Goal: Navigation & Orientation: Find specific page/section

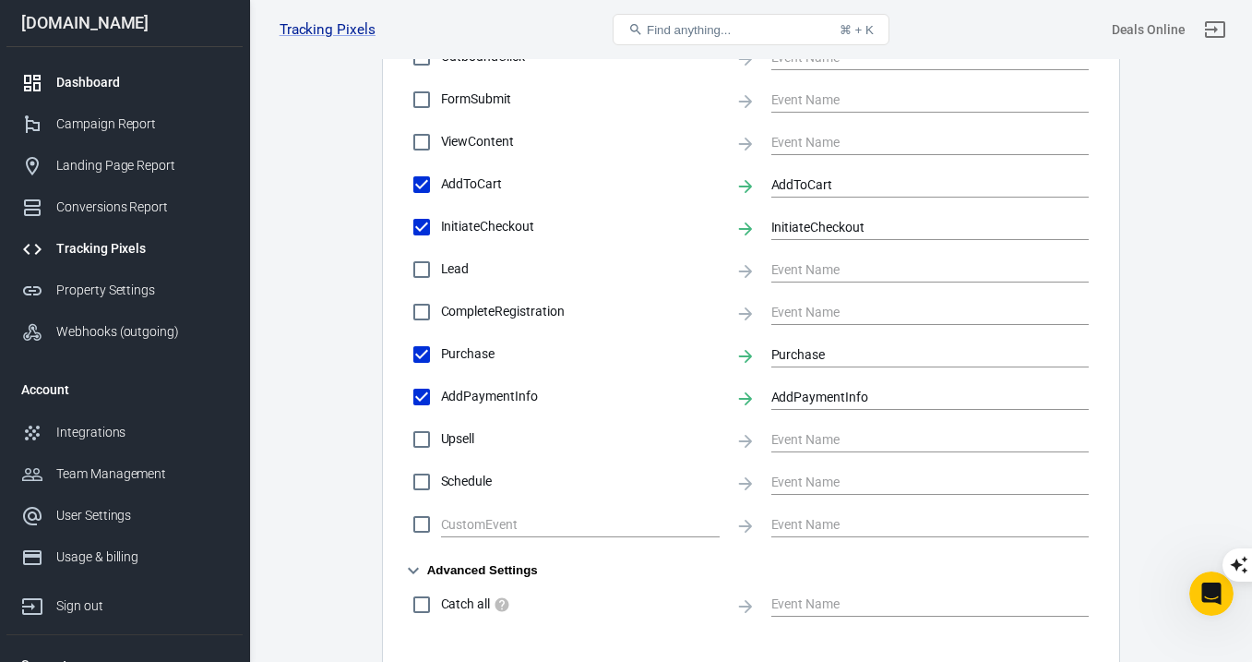
click at [109, 87] on div "Dashboard" at bounding box center [142, 82] width 172 height 19
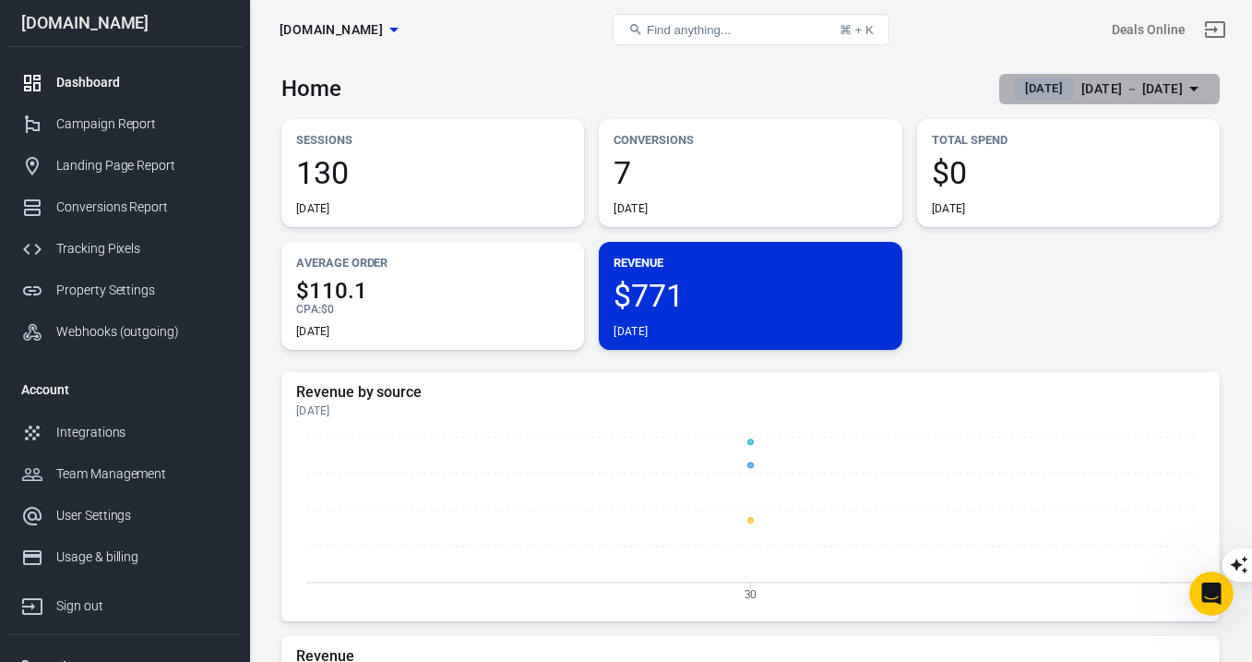
click at [1081, 88] on div "[DATE] － [DATE]" at bounding box center [1131, 88] width 101 height 23
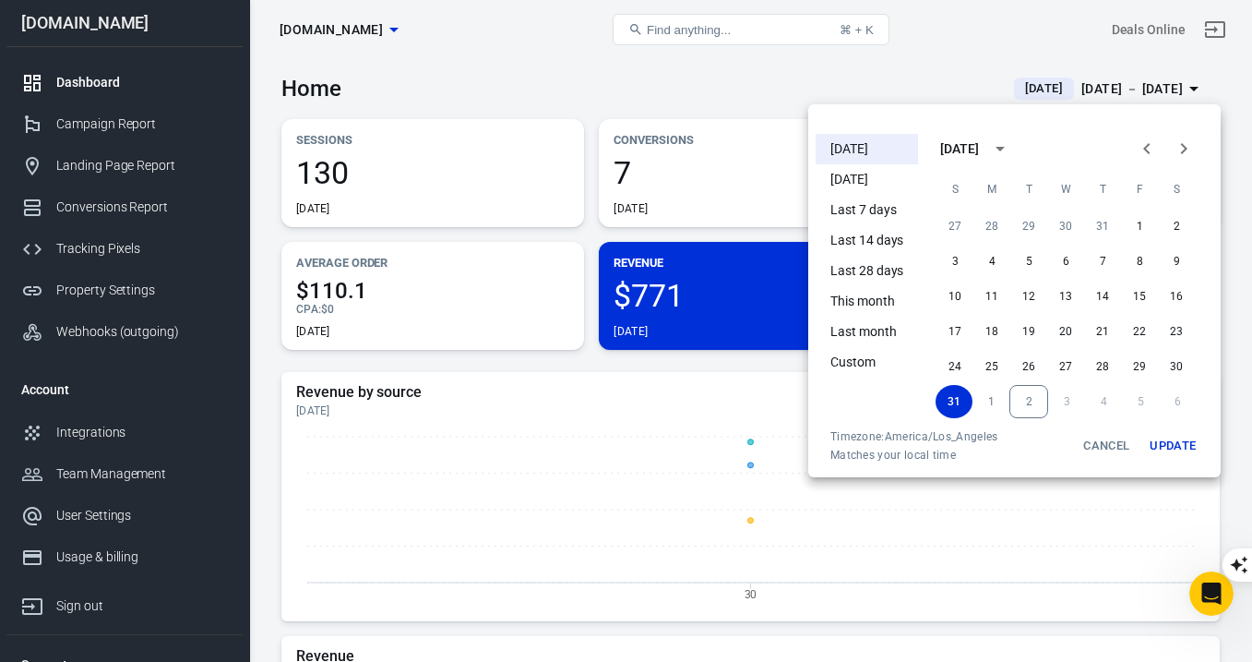
click at [876, 152] on li "[DATE]" at bounding box center [867, 149] width 102 height 30
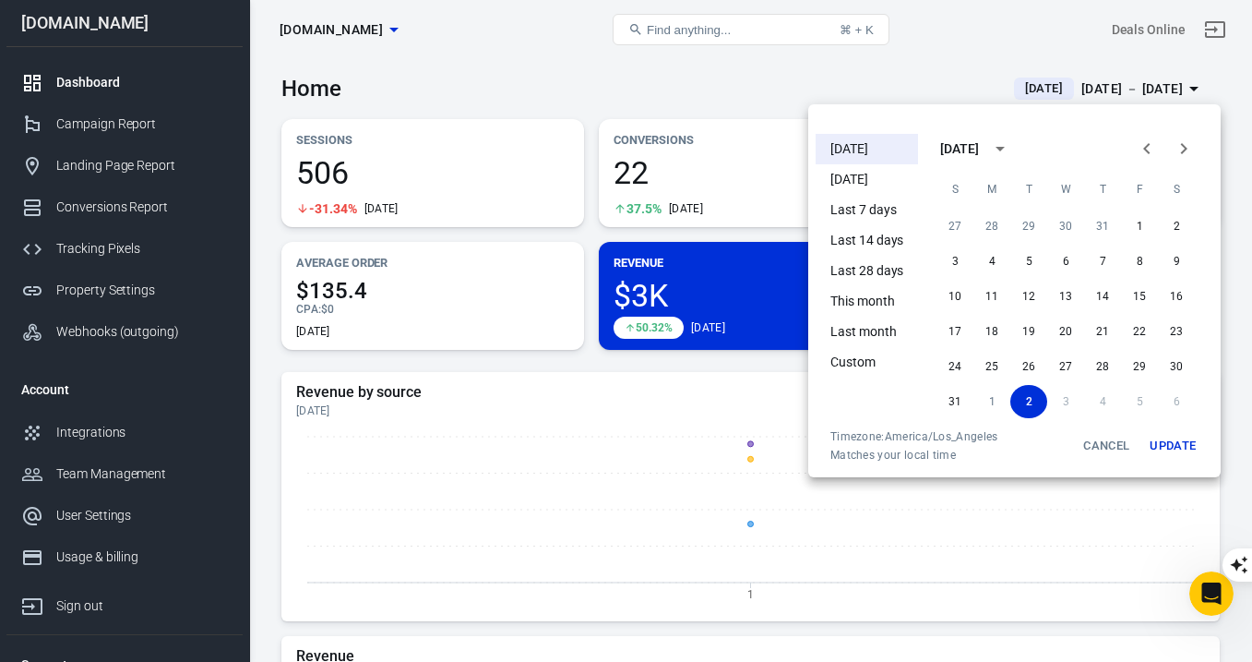
click at [532, 59] on div at bounding box center [626, 331] width 1252 height 662
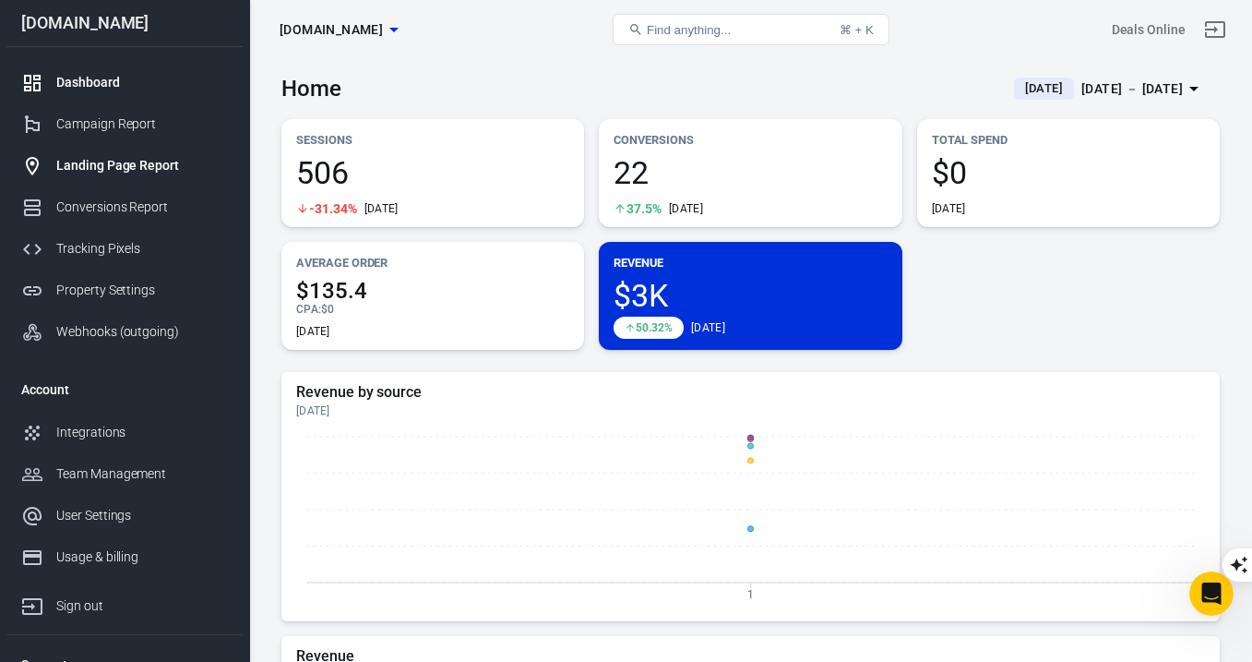
click at [98, 161] on div "Landing Page Report" at bounding box center [142, 165] width 172 height 19
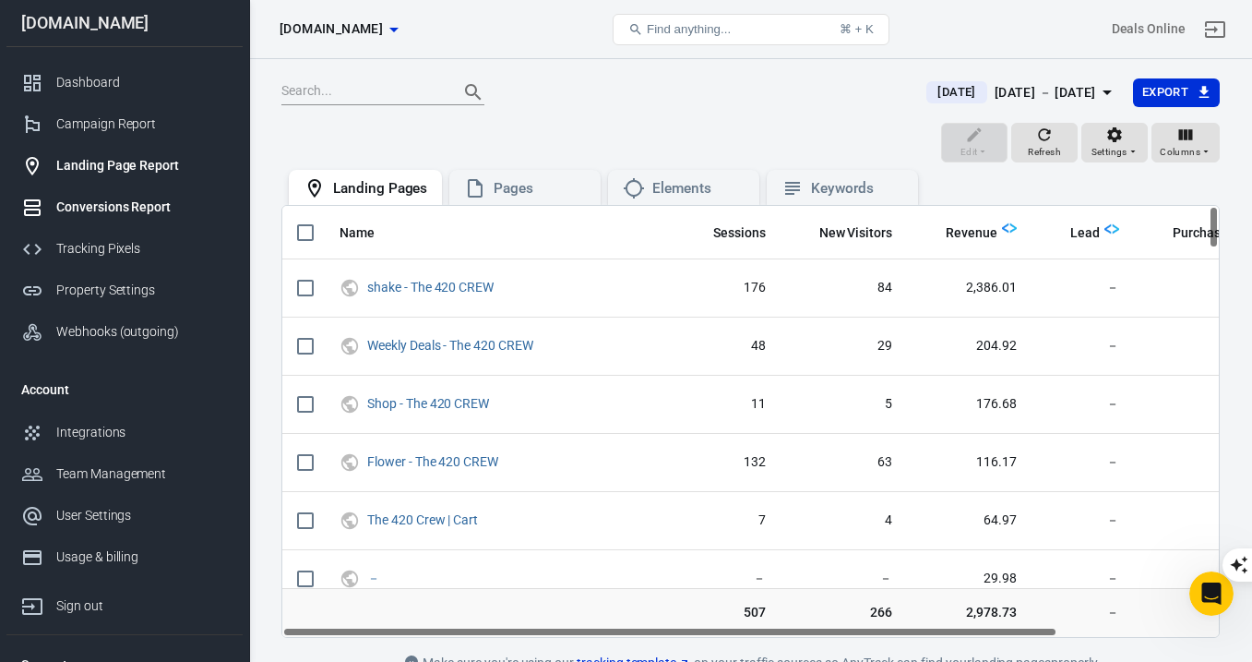
click at [100, 214] on div "Conversions Report" at bounding box center [142, 206] width 172 height 19
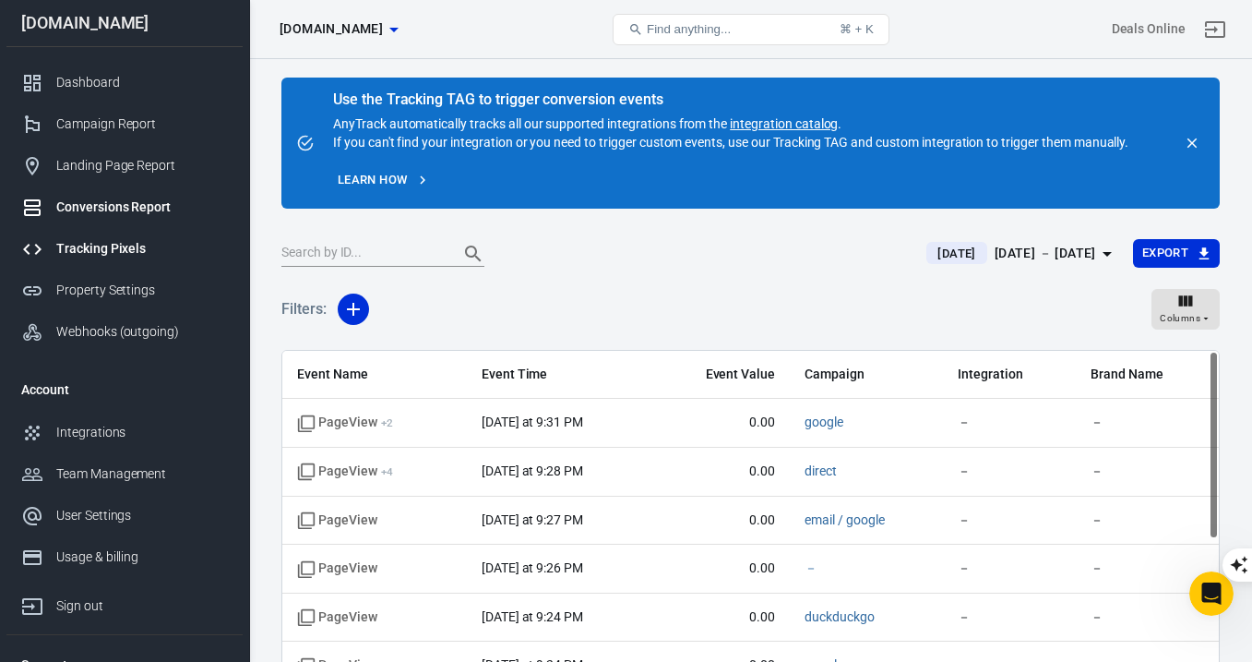
click at [100, 240] on div "Tracking Pixels" at bounding box center [142, 248] width 172 height 19
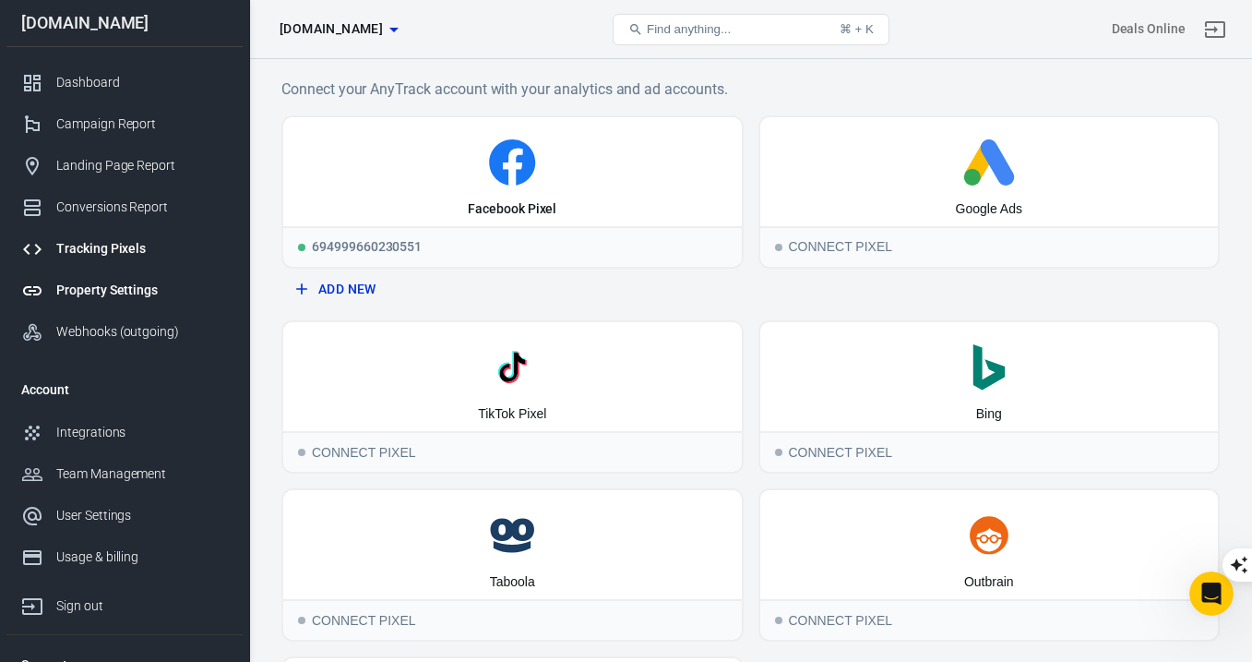
click at [103, 280] on link "Property Settings" at bounding box center [124, 290] width 236 height 42
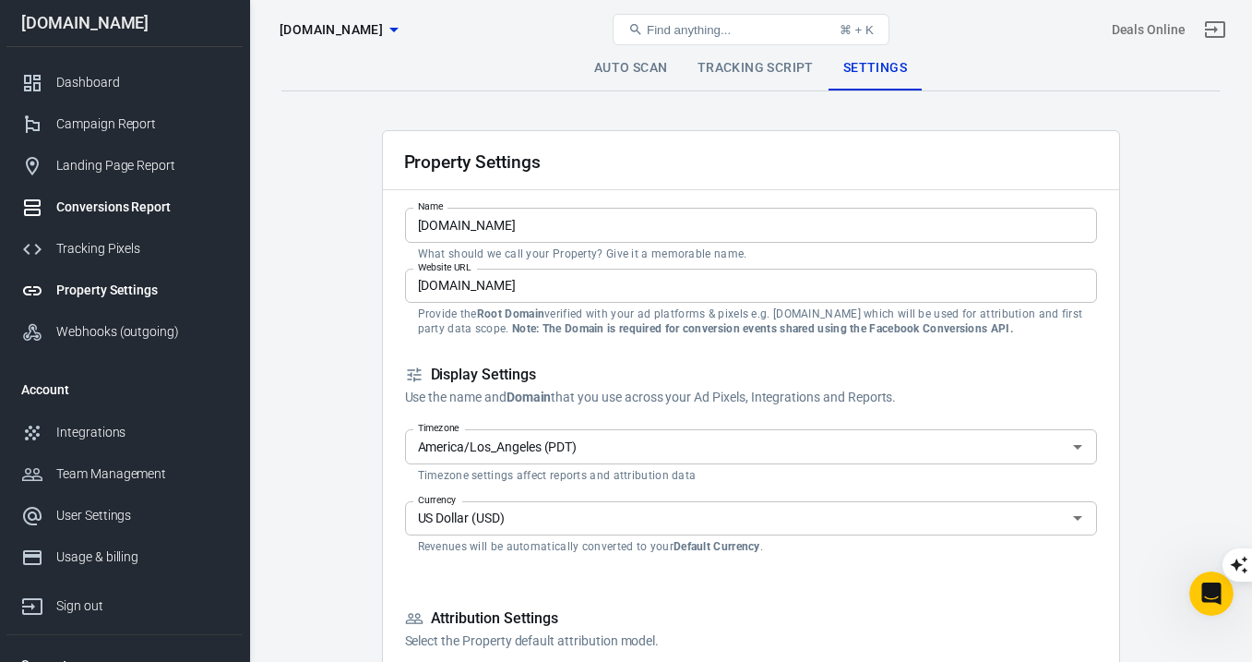
click at [128, 210] on div "Conversions Report" at bounding box center [142, 206] width 172 height 19
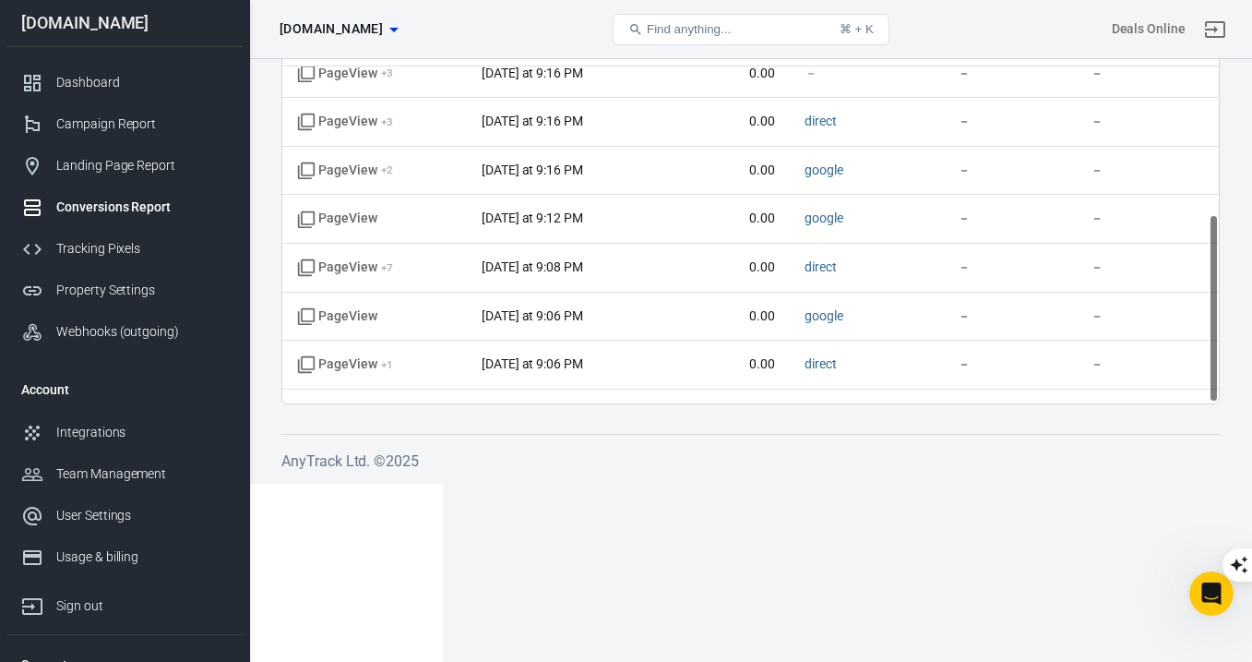
scroll to position [400, 0]
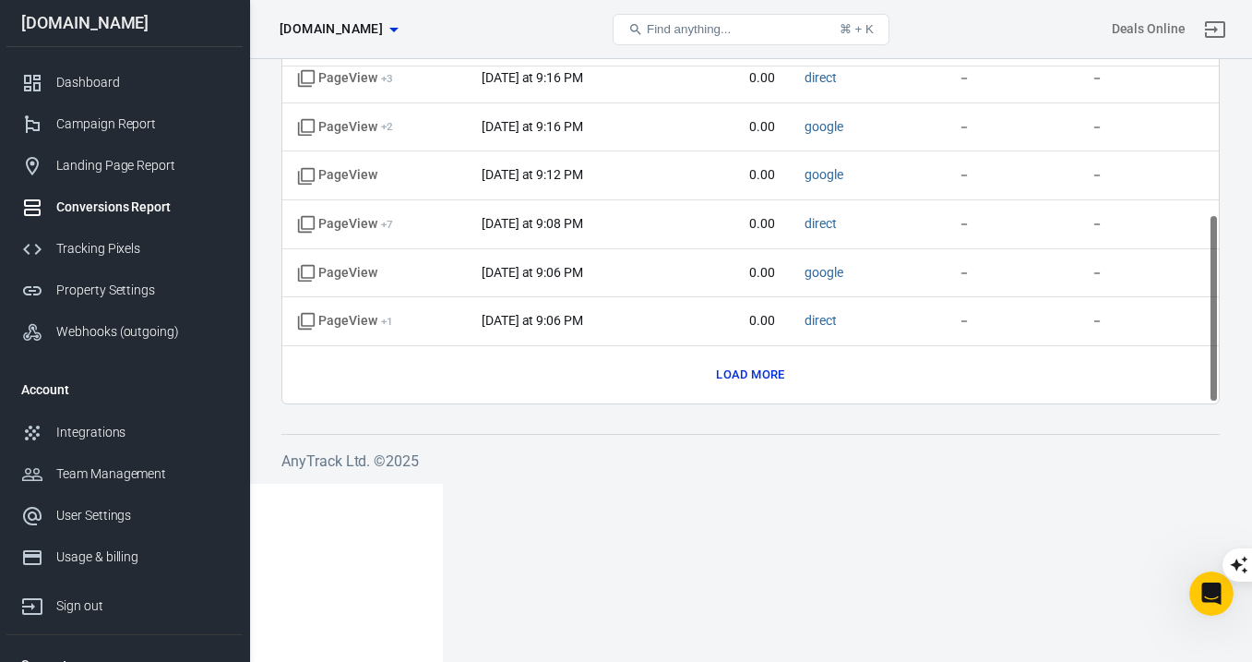
click at [757, 375] on button "Load more" at bounding box center [749, 375] width 77 height 29
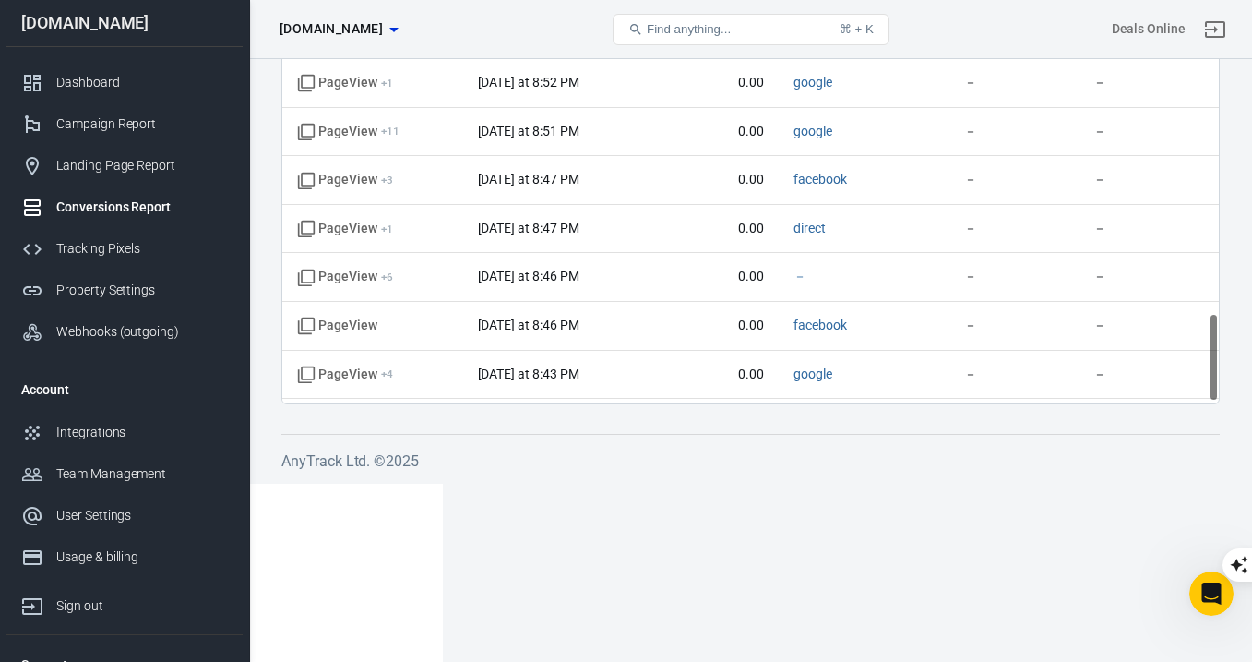
scroll to position [1269, 0]
click at [740, 390] on button "Load more" at bounding box center [749, 378] width 77 height 29
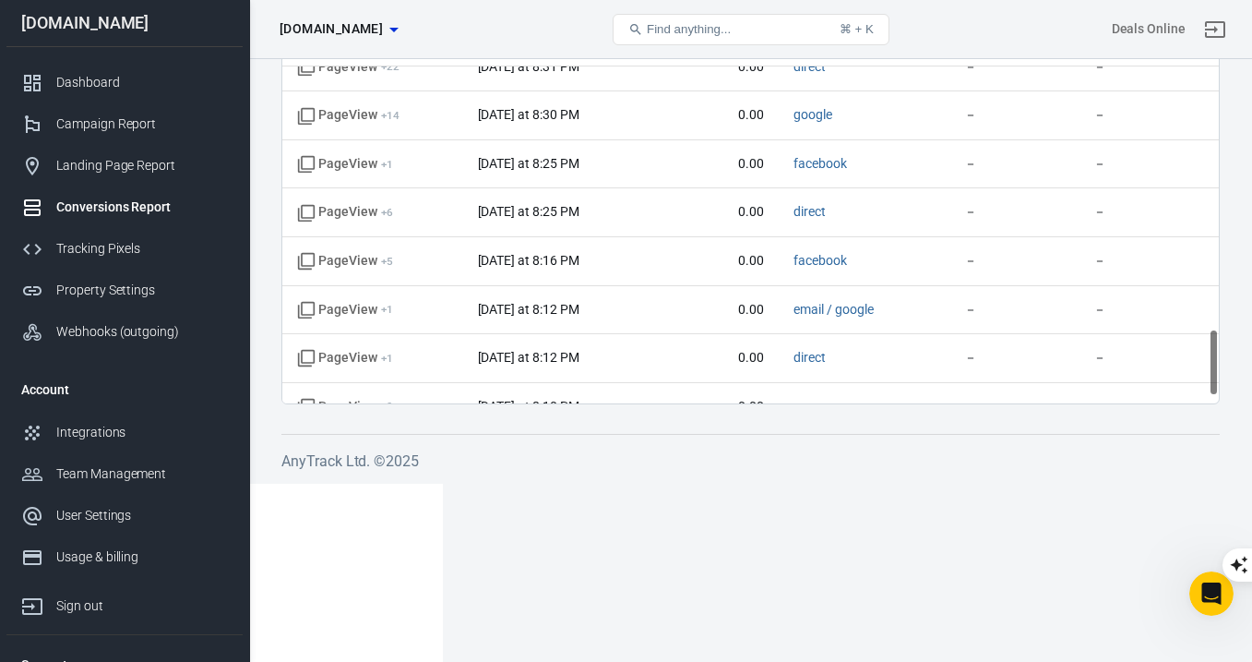
scroll to position [1792, 0]
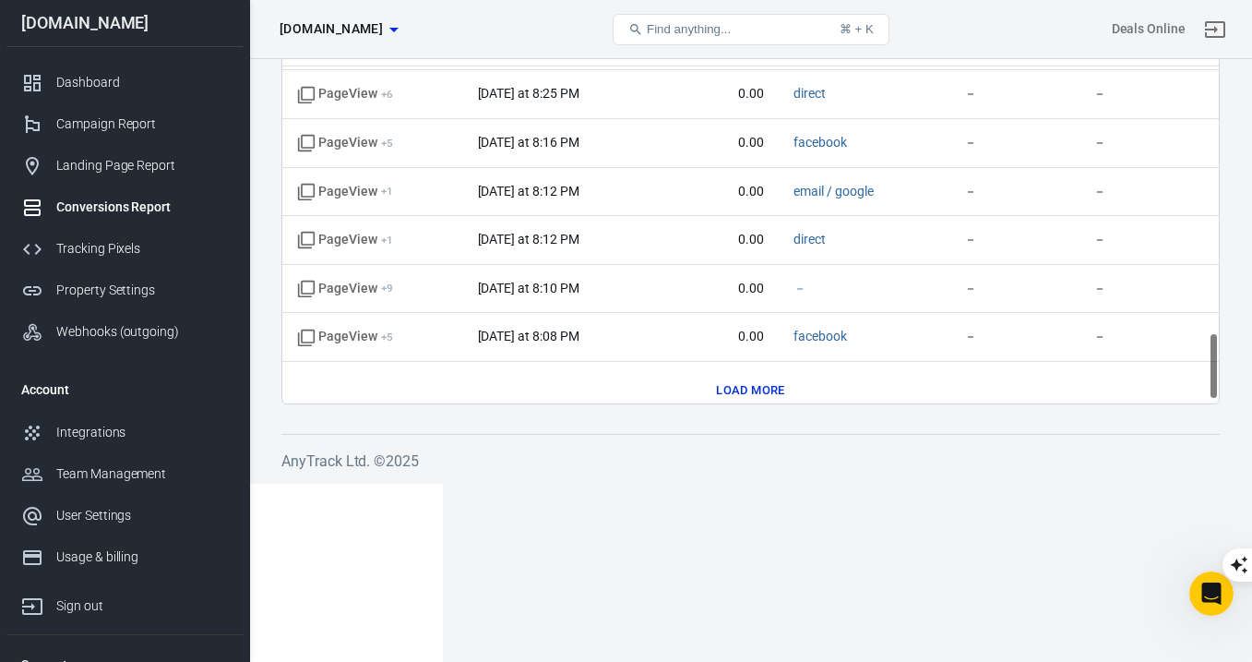
click at [744, 386] on button "Load more" at bounding box center [749, 390] width 77 height 29
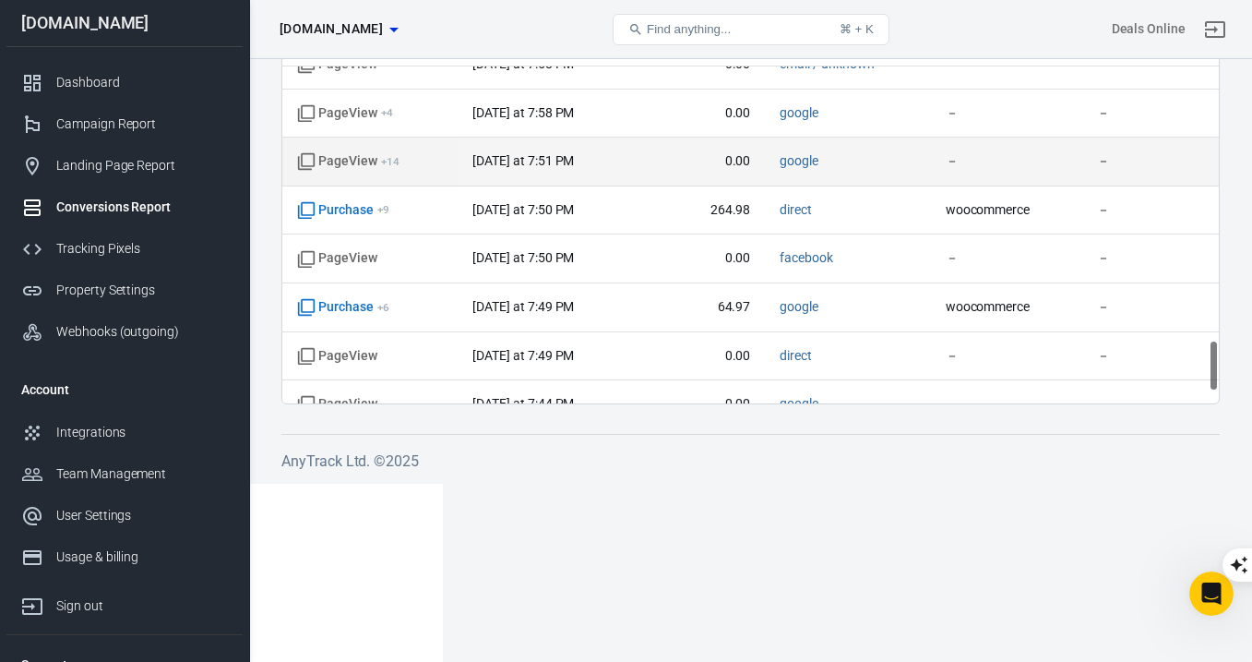
scroll to position [2438, 0]
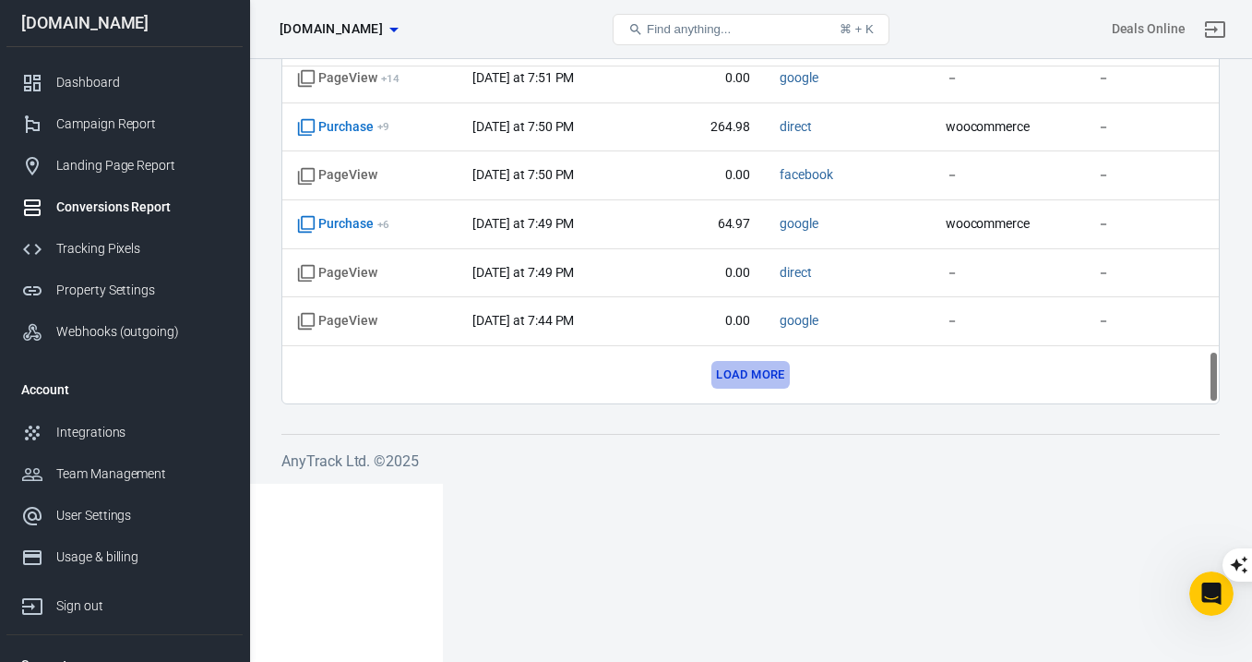
click at [736, 367] on button "Load more" at bounding box center [749, 375] width 77 height 29
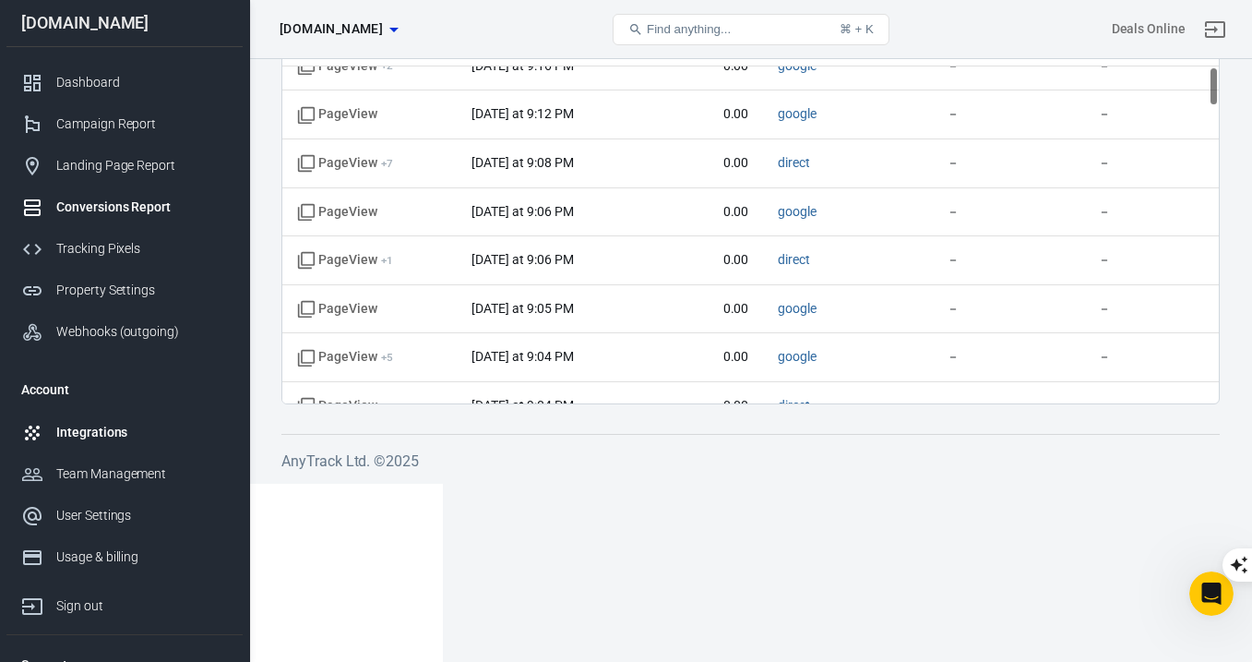
scroll to position [432, 0]
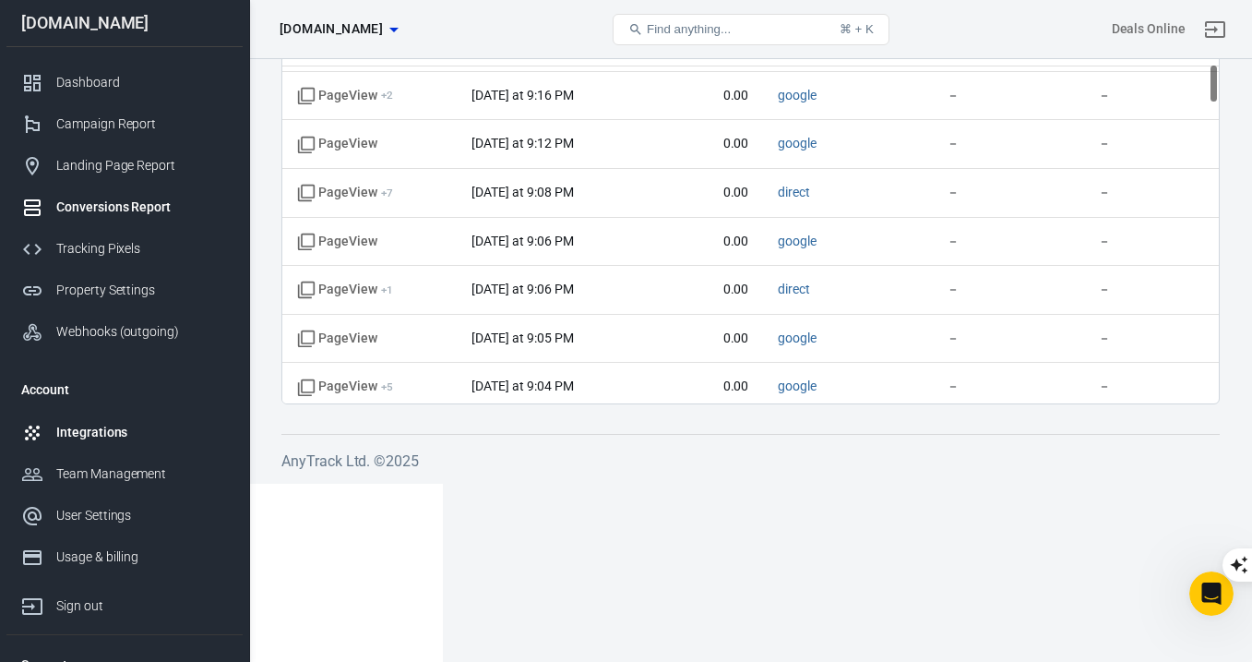
click at [151, 416] on link "Integrations" at bounding box center [124, 432] width 236 height 42
